Goal: Task Accomplishment & Management: Manage account settings

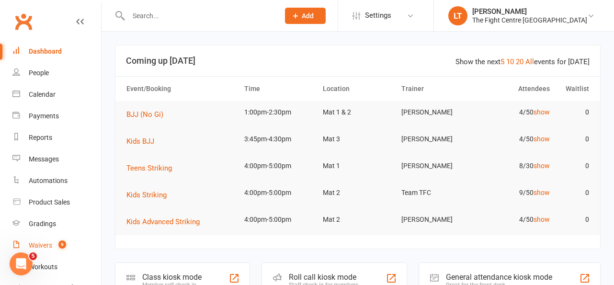
click at [48, 249] on link "Waivers 9" at bounding box center [56, 246] width 89 height 22
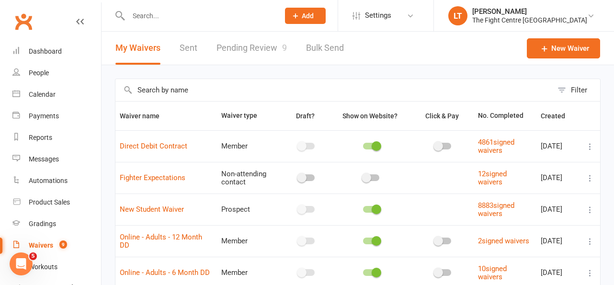
click at [256, 51] on link "Pending Review 9" at bounding box center [251, 48] width 70 height 33
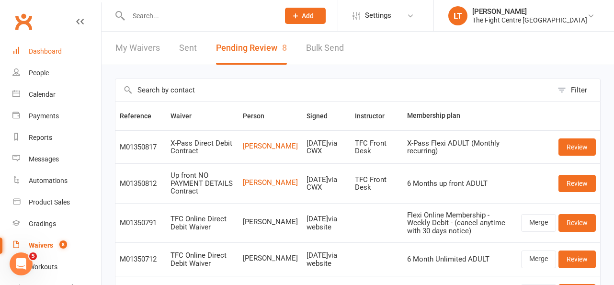
click at [42, 56] on link "Dashboard" at bounding box center [56, 52] width 89 height 22
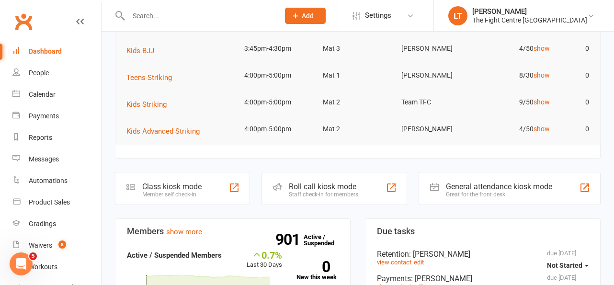
scroll to position [103, 0]
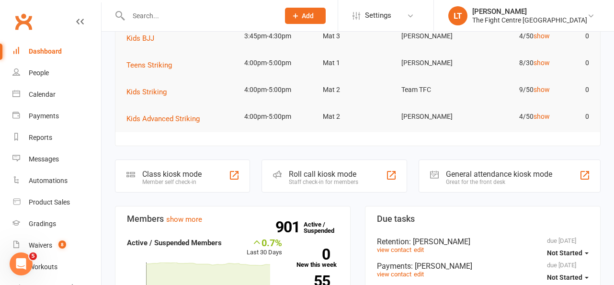
click at [283, 104] on tr "Kids Striking 4:00pm-5:00pm Mat 2 Team TFC 9/50 show 0" at bounding box center [357, 92] width 484 height 27
click at [44, 242] on div "Waivers" at bounding box center [40, 245] width 23 height 8
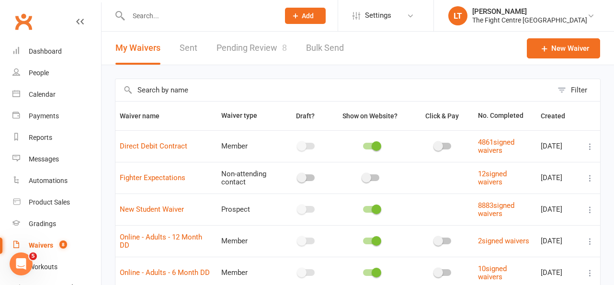
click at [242, 57] on link "Pending Review 8" at bounding box center [251, 48] width 70 height 33
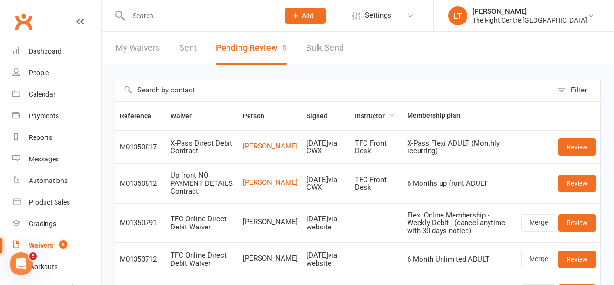
scroll to position [11, 0]
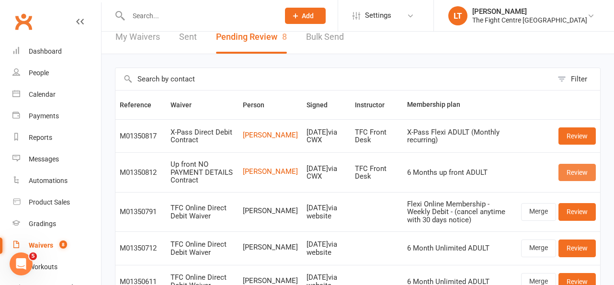
click at [579, 177] on link "Review" at bounding box center [576, 172] width 37 height 17
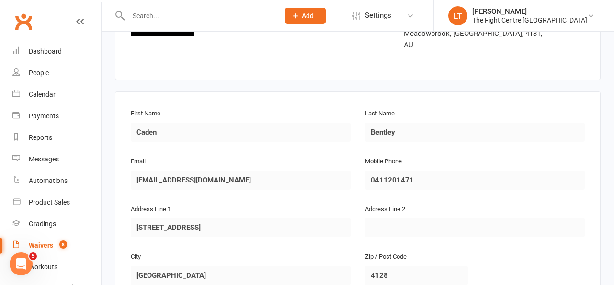
scroll to position [86, 0]
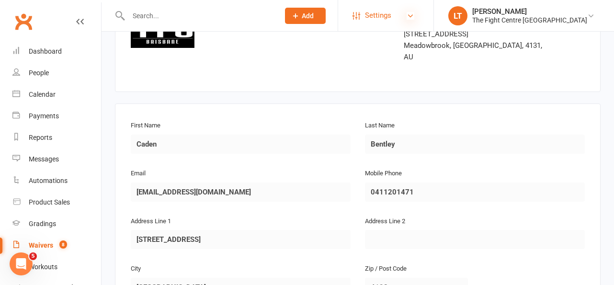
click at [414, 14] on icon at bounding box center [410, 16] width 8 height 8
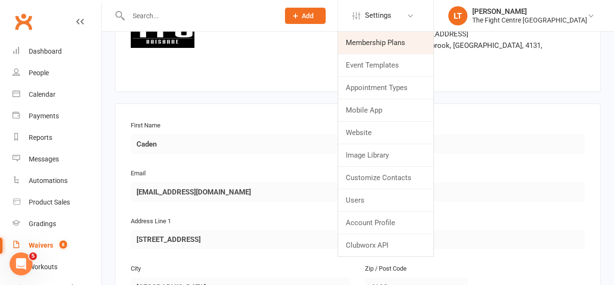
click at [428, 47] on link "Membership Plans" at bounding box center [385, 43] width 95 height 22
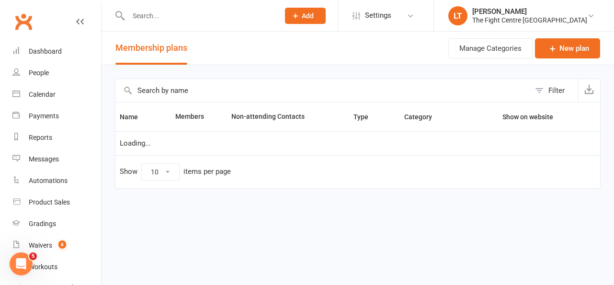
select select "100"
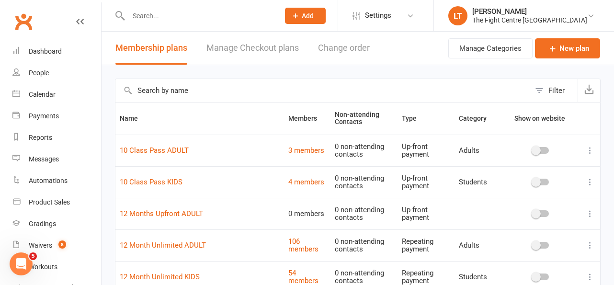
click at [208, 84] on input "text" at bounding box center [322, 90] width 415 height 23
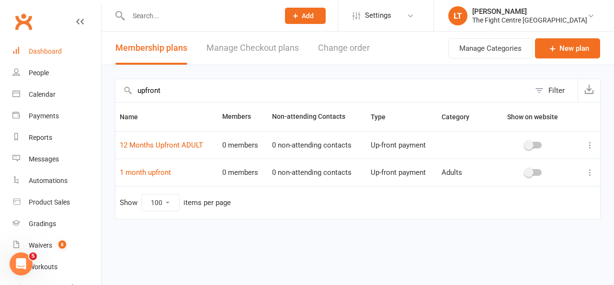
type input "upfront"
click at [55, 60] on link "Dashboard" at bounding box center [56, 52] width 89 height 22
